Goal: Find specific page/section: Find specific page/section

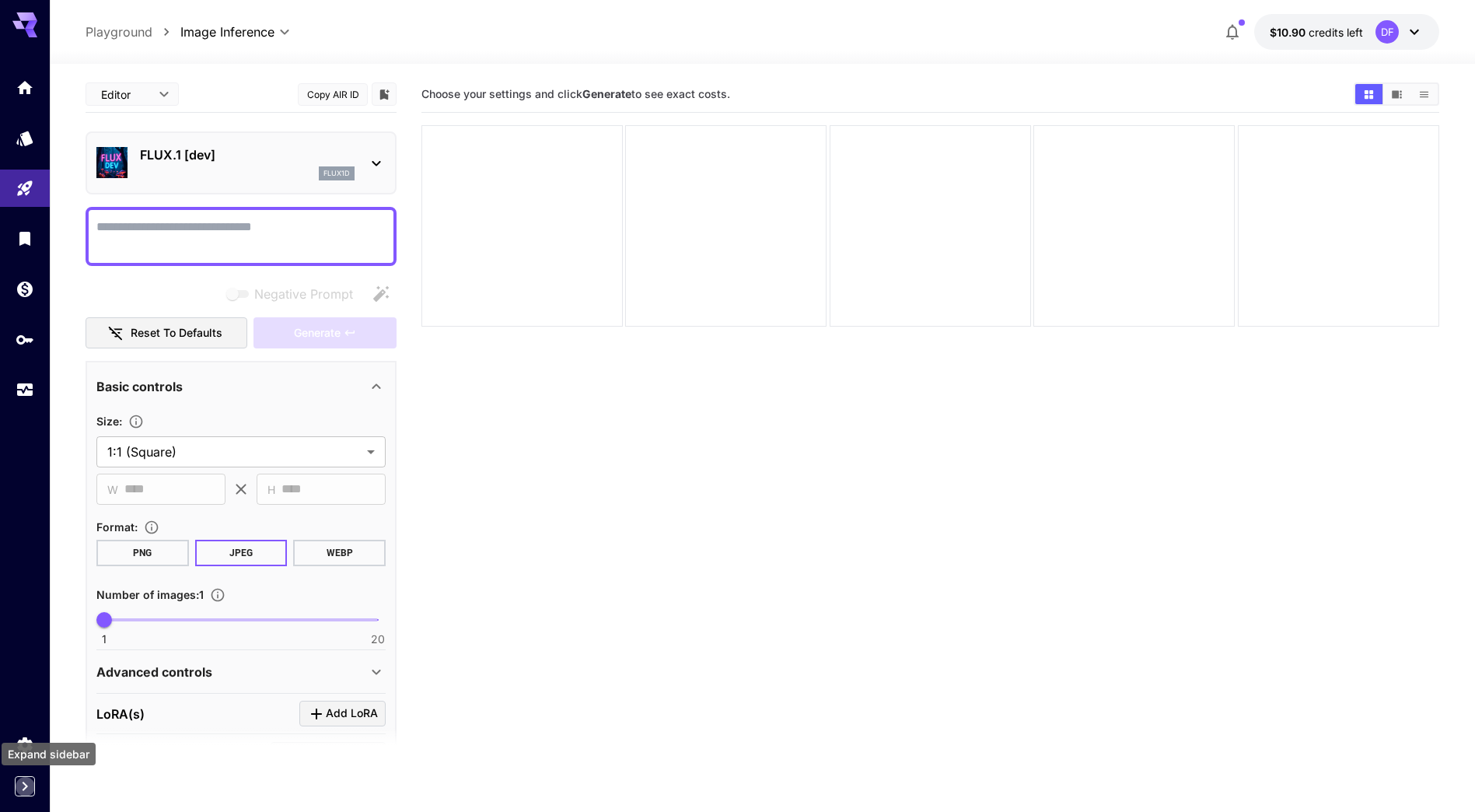
click at [28, 792] on icon "Expand sidebar" at bounding box center [24, 785] width 19 height 19
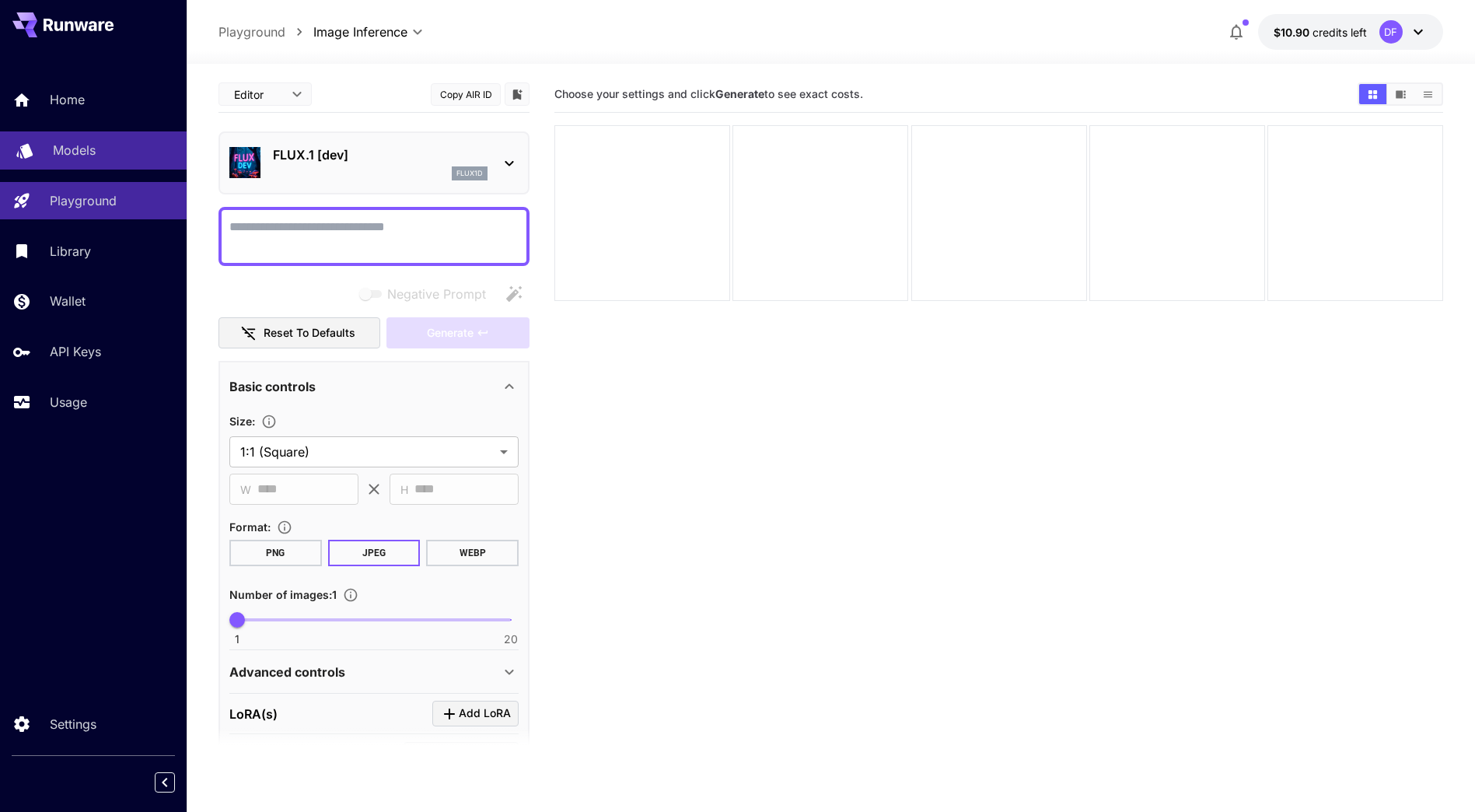
click at [89, 135] on link "Models" at bounding box center [93, 150] width 187 height 38
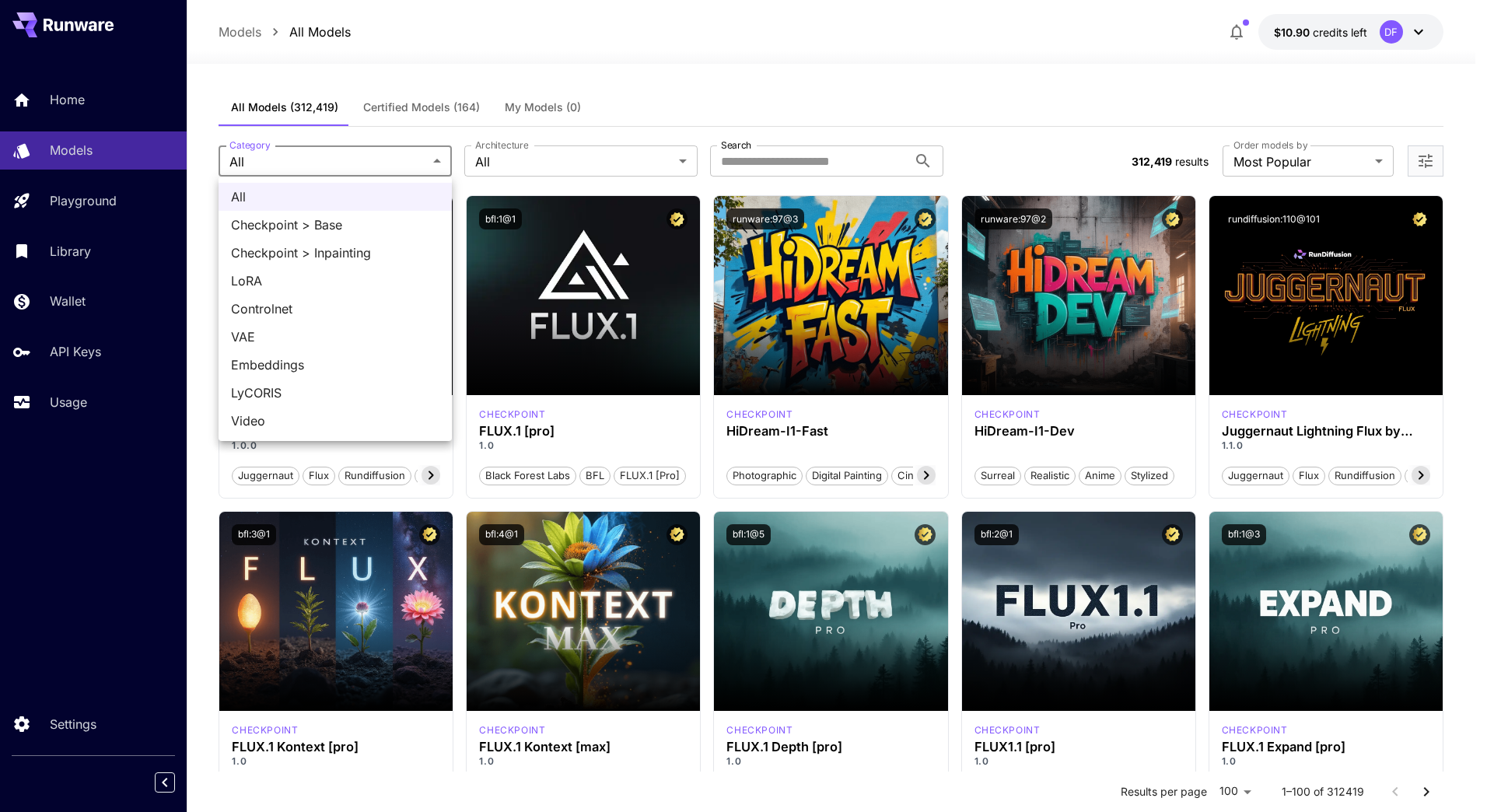
click at [275, 392] on span "LyCORIS" at bounding box center [335, 392] width 208 height 19
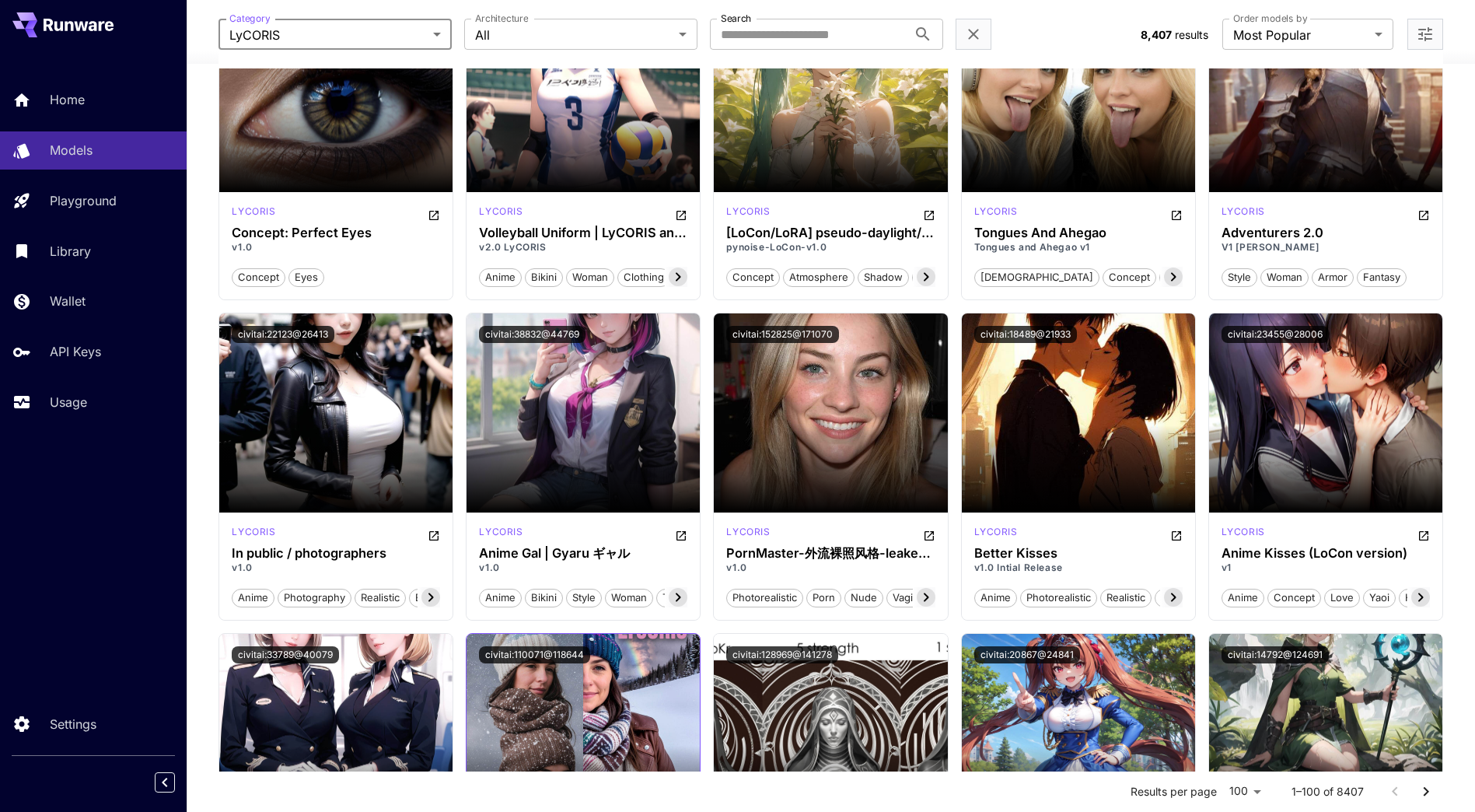
scroll to position [544, 0]
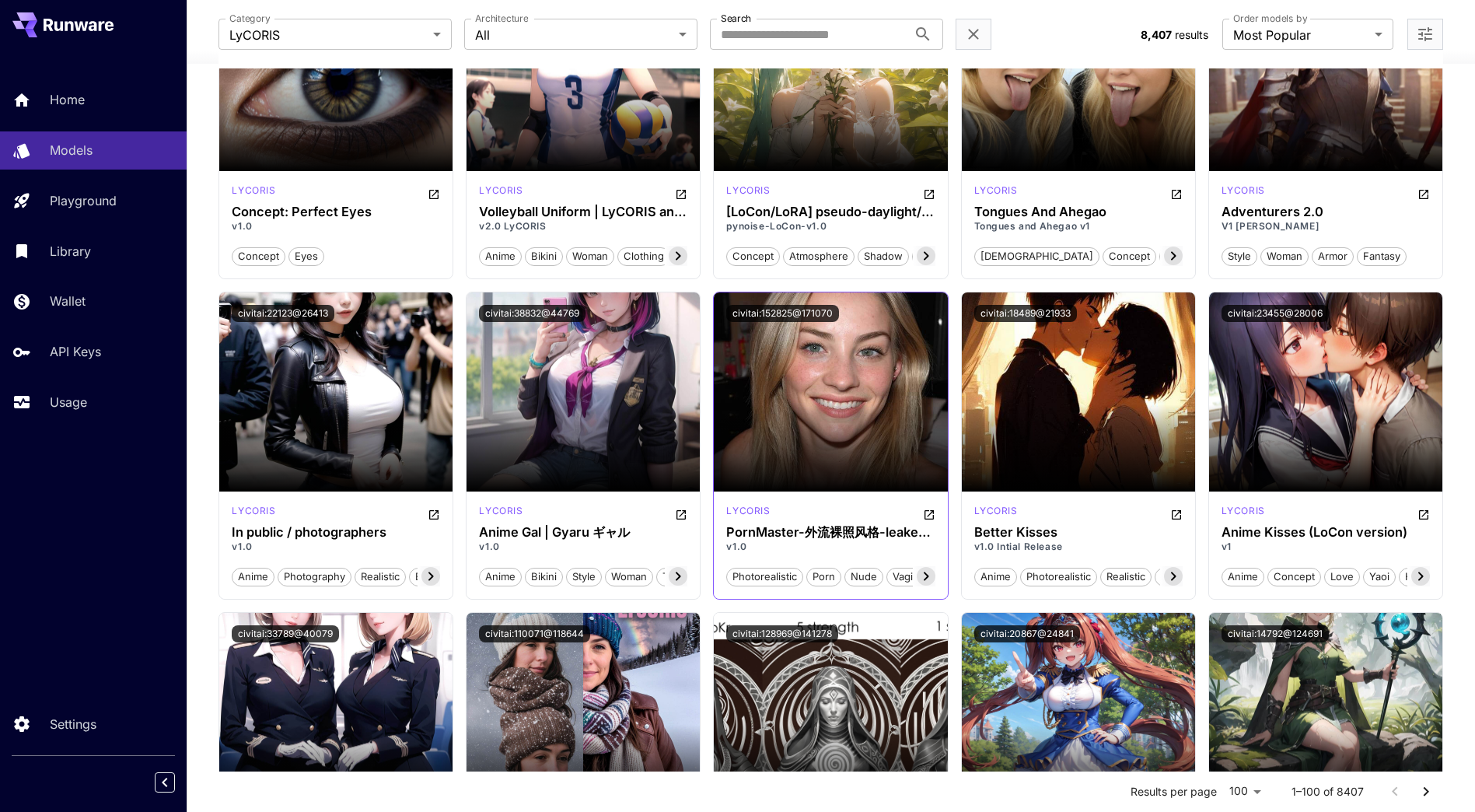
click at [826, 577] on span "porn" at bounding box center [824, 576] width 34 height 15
click at [827, 575] on span "porn" at bounding box center [824, 576] width 34 height 15
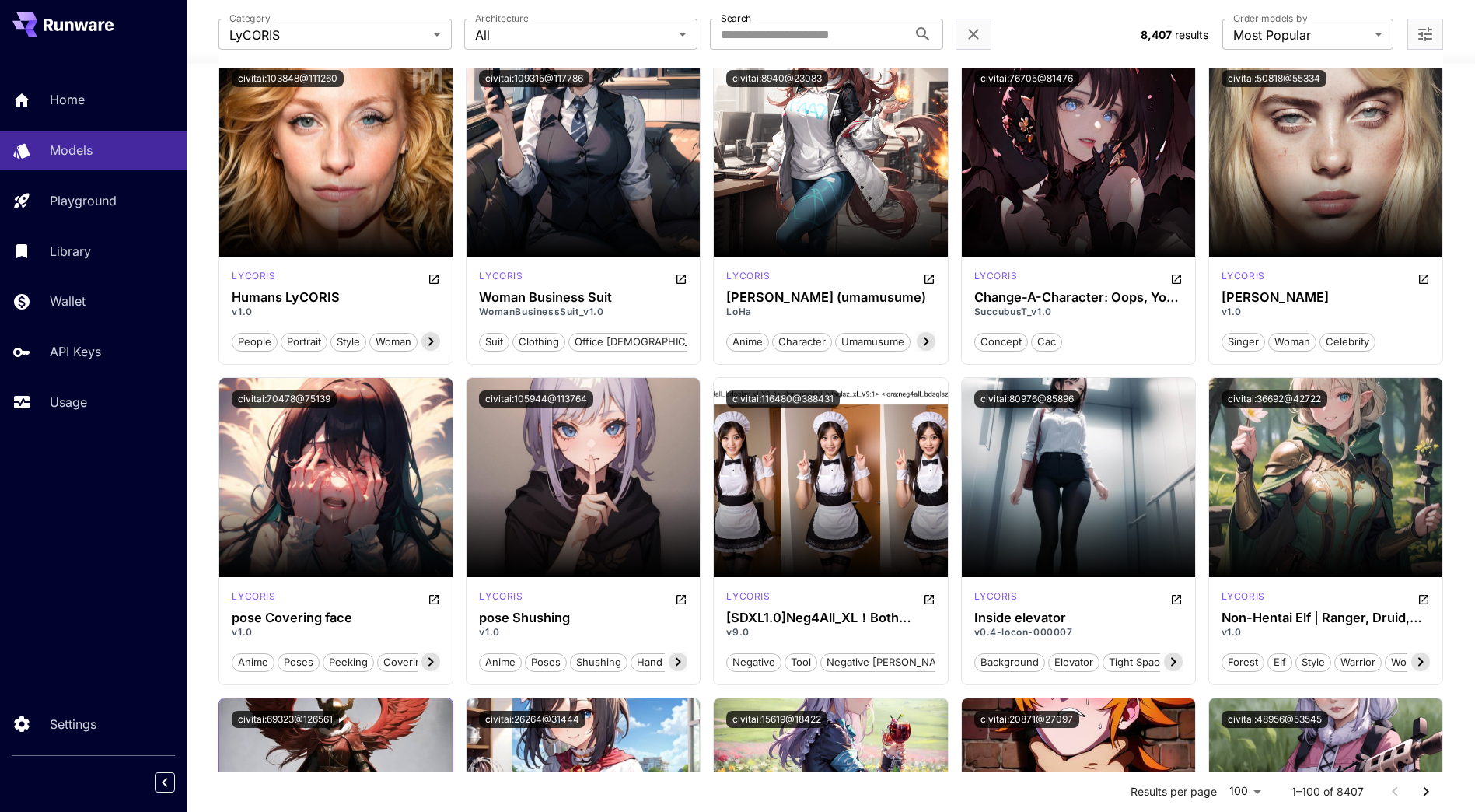
scroll to position [1633, 0]
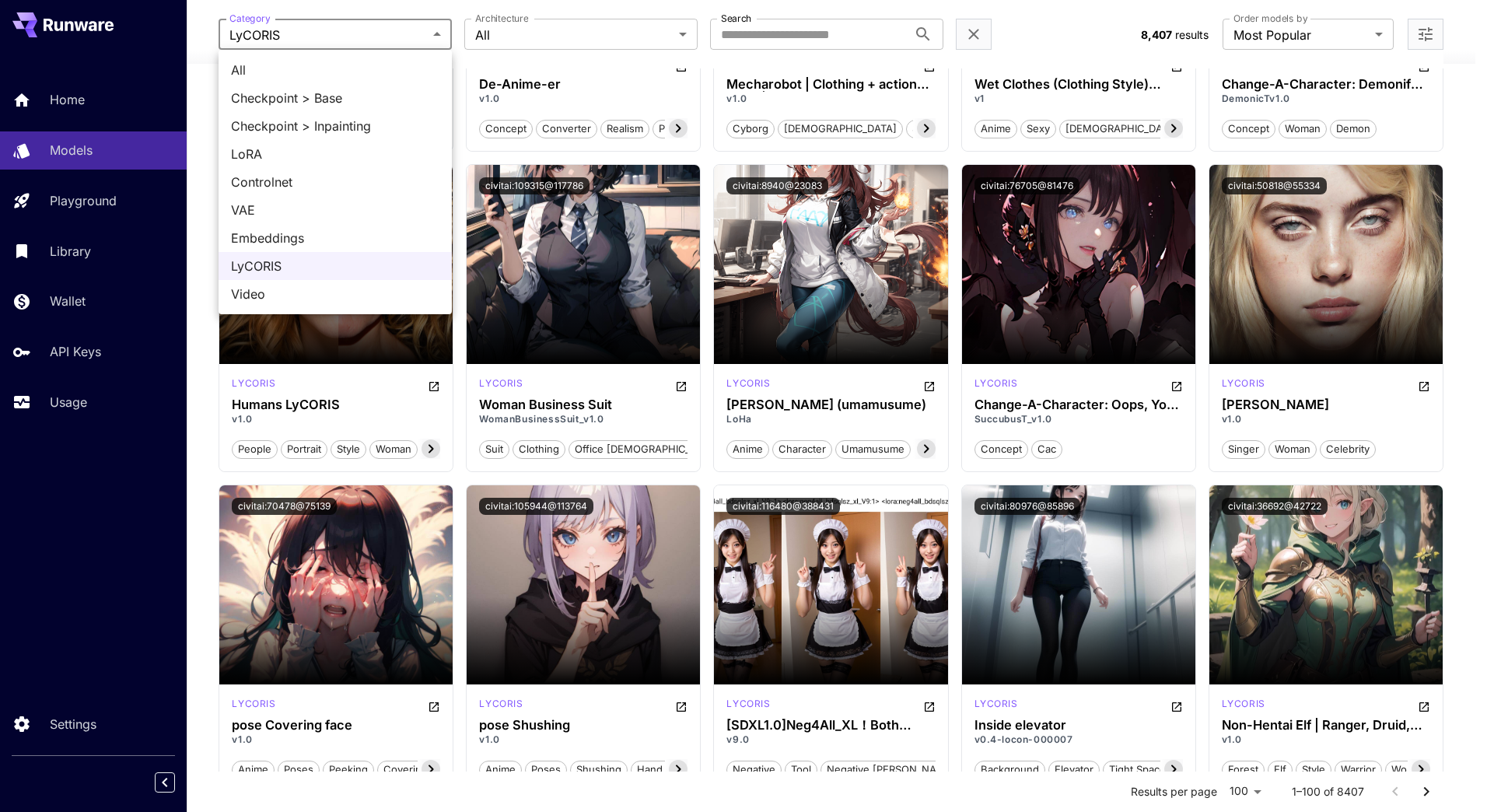
click at [278, 233] on span "Embeddings" at bounding box center [335, 237] width 208 height 19
type input "**********"
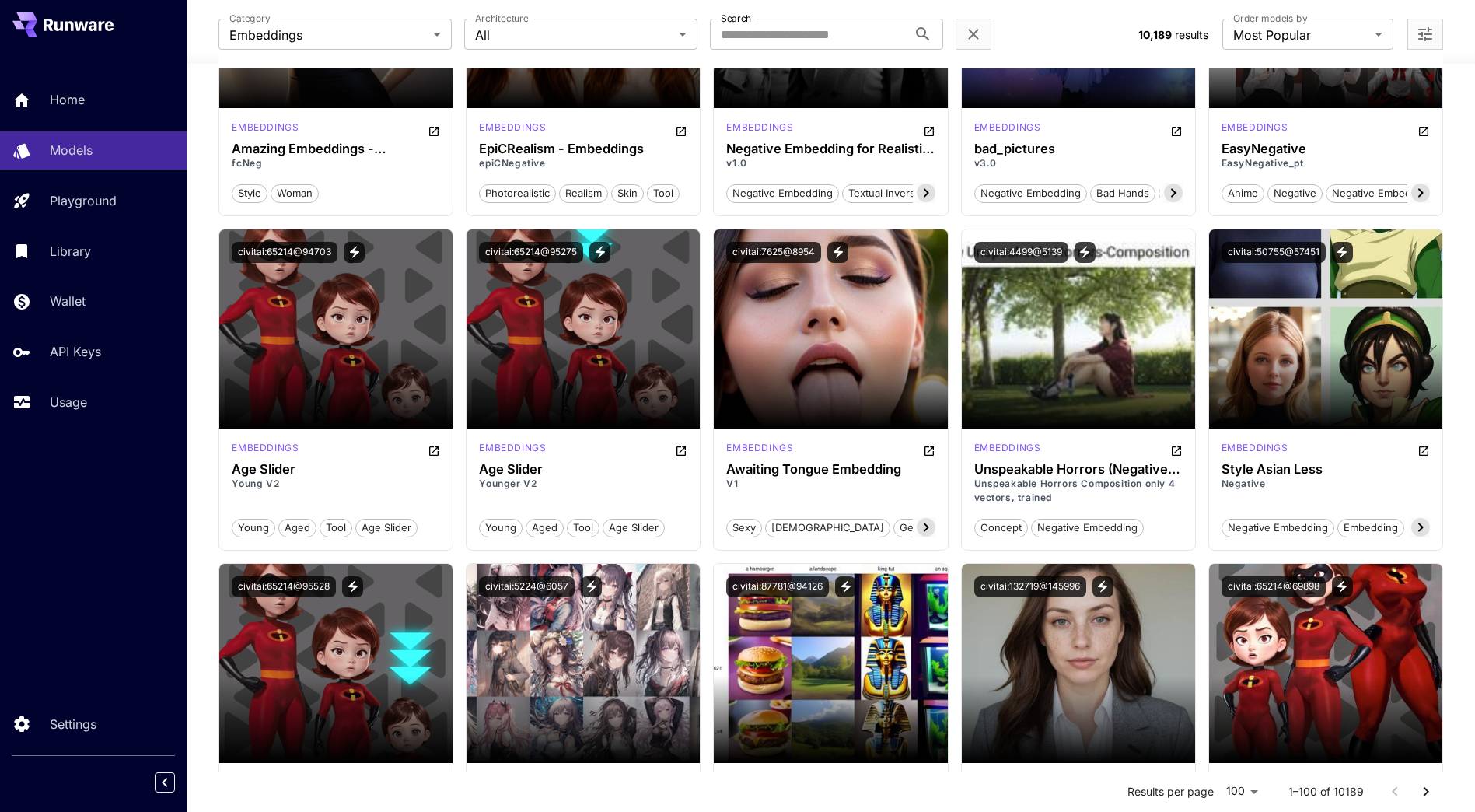
scroll to position [1555, 0]
